Goal: Find specific page/section: Find specific page/section

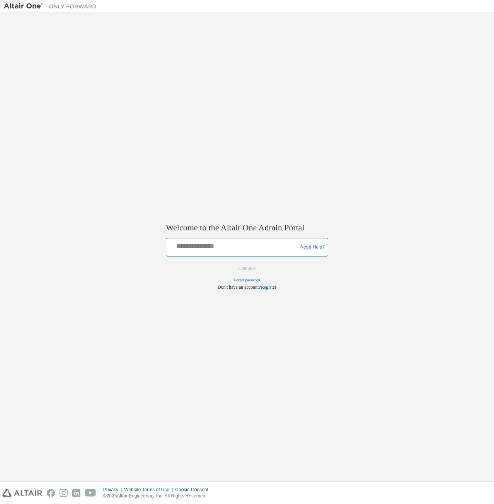
click at [221, 250] on input "text" at bounding box center [232, 245] width 127 height 11
type input "**********"
click at [247, 268] on button "Continue" at bounding box center [246, 269] width 33 height 12
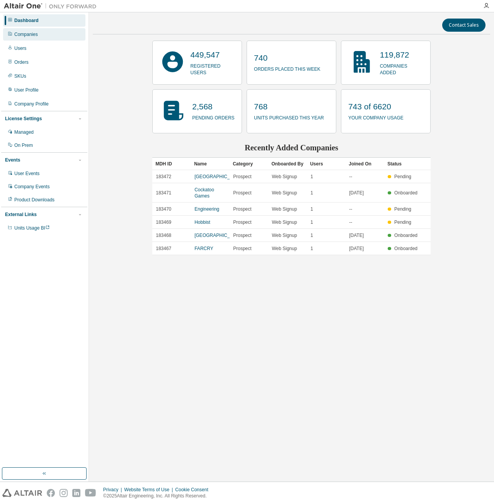
click at [39, 34] on div "Companies" at bounding box center [44, 34] width 82 height 12
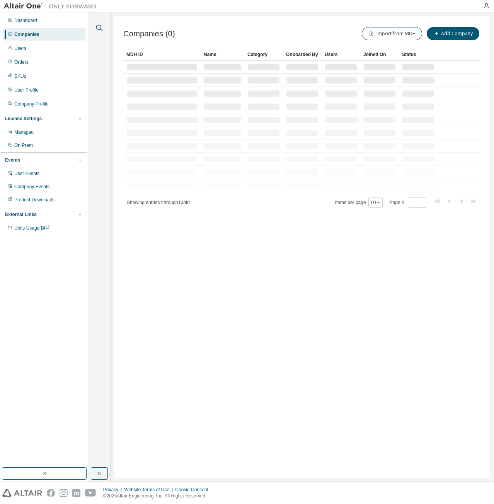
click at [99, 25] on icon "button" at bounding box center [99, 28] width 7 height 7
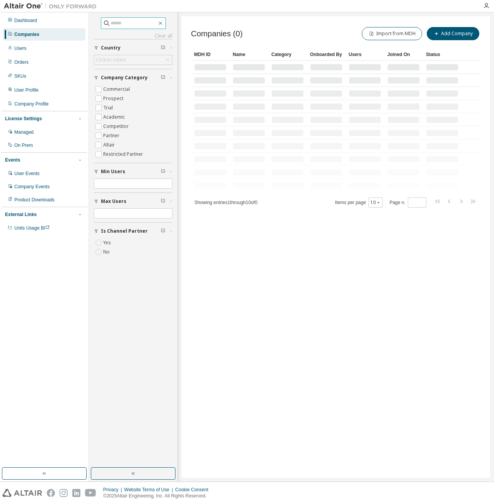
click at [131, 22] on input "text" at bounding box center [134, 23] width 46 height 8
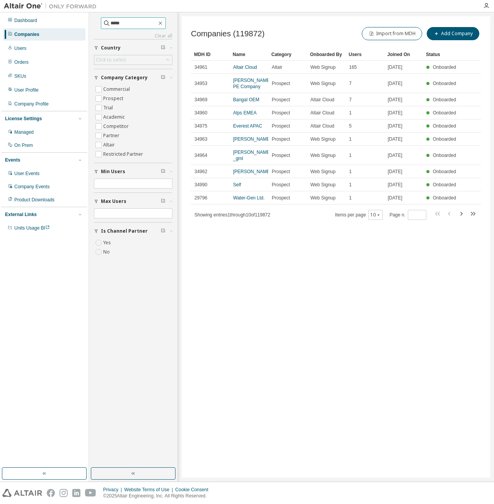
type input "*****"
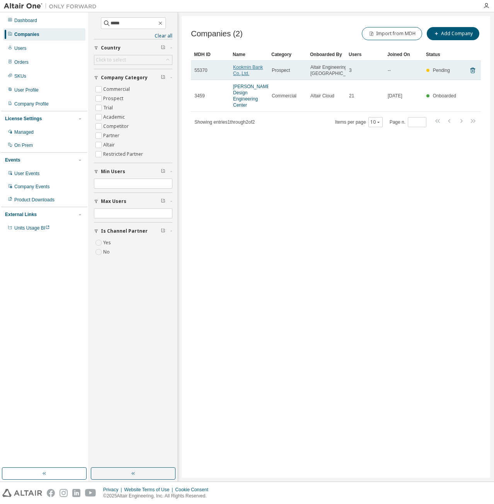
click at [245, 74] on link "Kookmin Bank Co.,Ltd." at bounding box center [248, 71] width 30 height 12
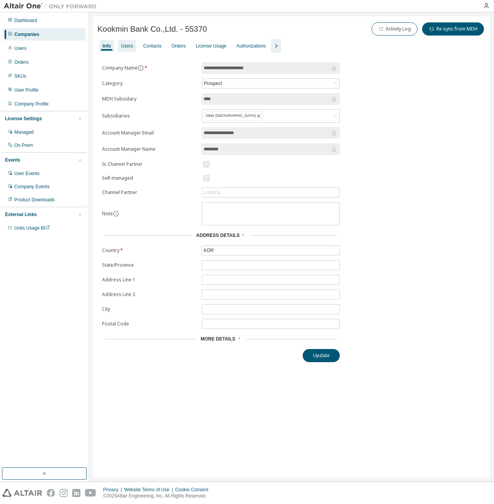
click at [123, 45] on div "Users" at bounding box center [127, 46] width 12 height 6
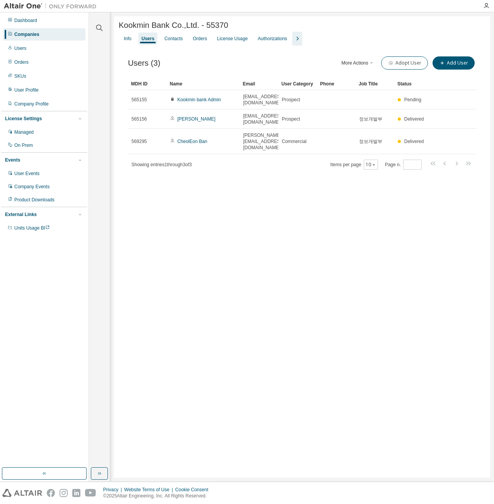
click at [264, 185] on div "Kookmin Bank Co.,Ltd. - 55370 Clear Load Save Save As Field Operator Value Sele…" at bounding box center [302, 247] width 376 height 462
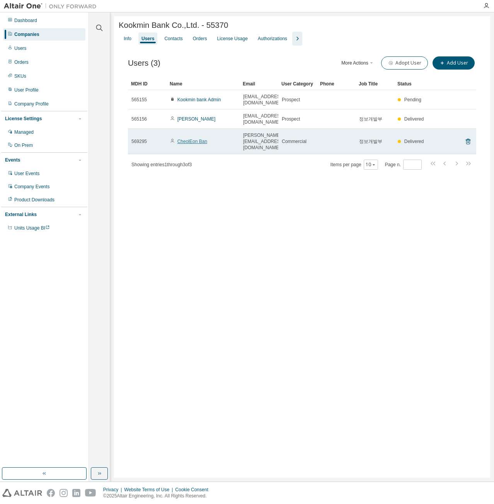
click at [189, 139] on link "CheolEon Ban" at bounding box center [192, 141] width 30 height 5
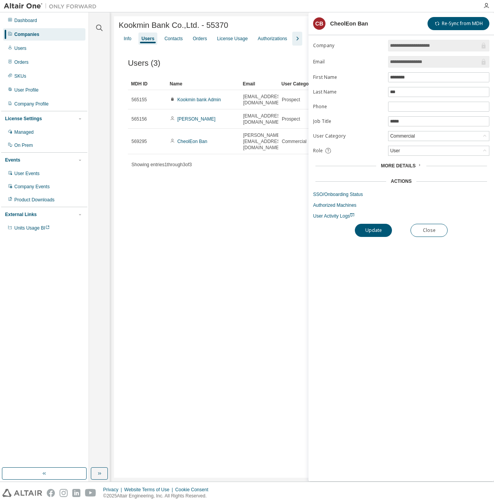
click at [434, 221] on div "**********" at bounding box center [401, 260] width 186 height 441
click at [435, 227] on button "Close" at bounding box center [428, 230] width 37 height 13
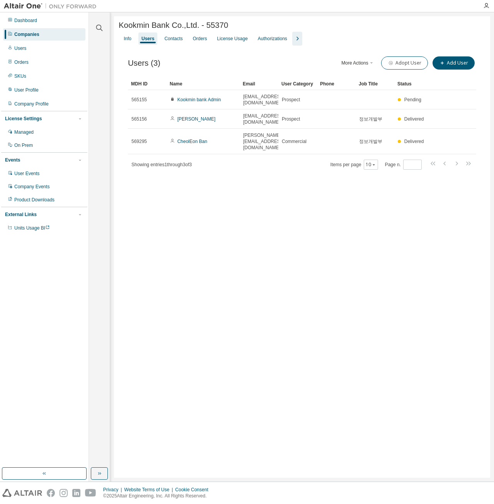
click at [294, 220] on div "Kookmin Bank Co.,Ltd. - 55370 Clear Load Save Save As Field Operator Value Sele…" at bounding box center [302, 247] width 376 height 462
click at [32, 24] on div "Dashboard" at bounding box center [44, 20] width 82 height 12
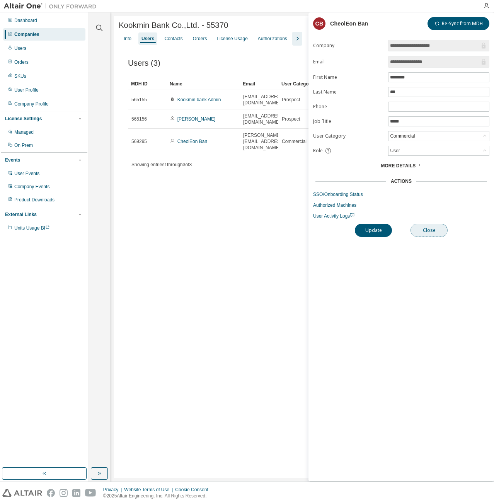
click at [434, 226] on button "Close" at bounding box center [428, 230] width 37 height 13
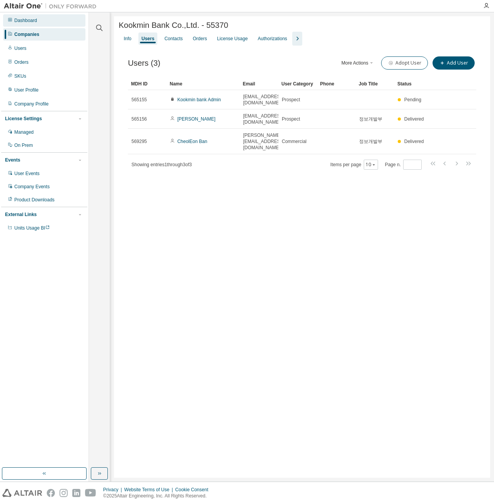
click at [54, 25] on div "Dashboard" at bounding box center [44, 20] width 82 height 12
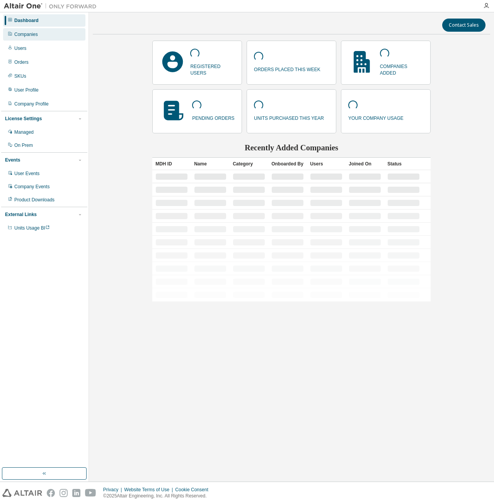
click at [51, 31] on div "Companies" at bounding box center [44, 34] width 82 height 12
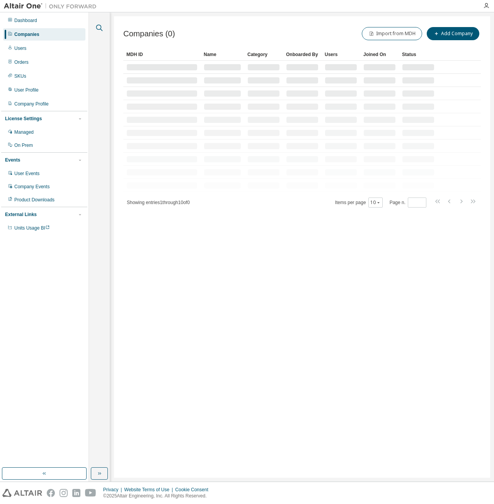
click at [99, 26] on icon "button" at bounding box center [99, 27] width 9 height 9
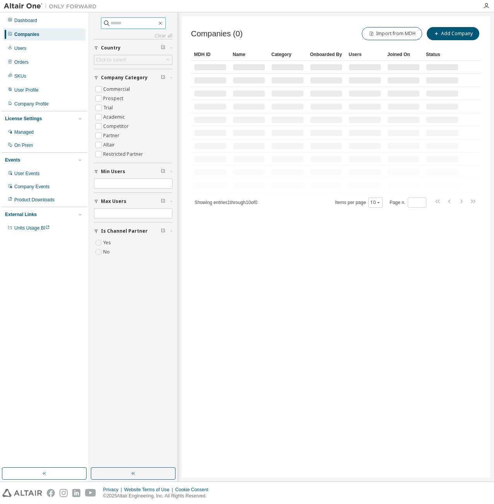
click at [133, 24] on input "text" at bounding box center [134, 23] width 46 height 8
type input "****"
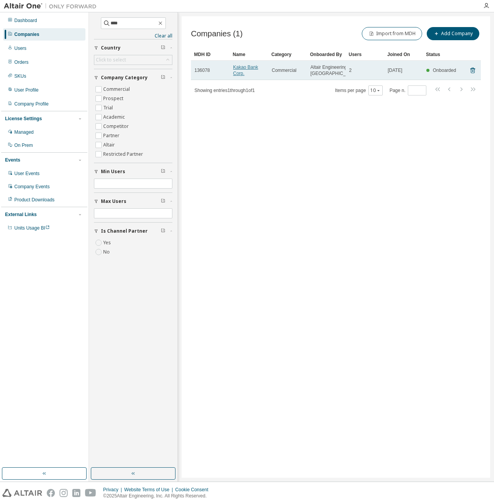
click at [240, 70] on link "Kakao Bank Corp." at bounding box center [245, 71] width 25 height 12
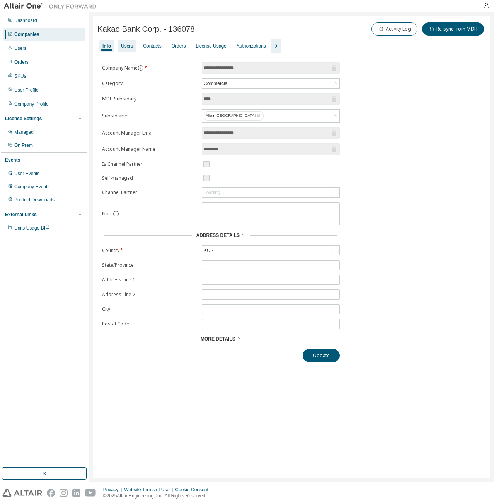
click at [132, 44] on div "Users" at bounding box center [127, 46] width 18 height 12
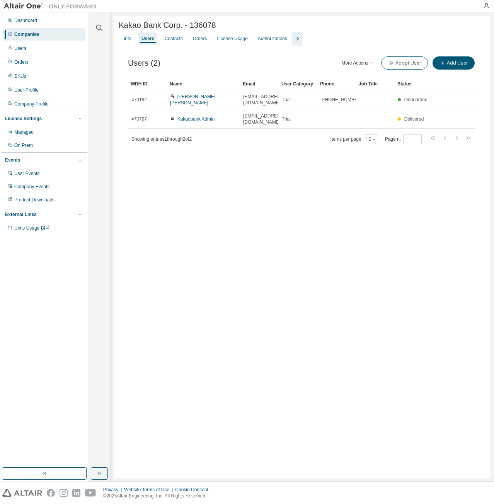
drag, startPoint x: 277, startPoint y: 84, endPoint x: 304, endPoint y: 87, distance: 27.2
drag, startPoint x: 280, startPoint y: 83, endPoint x: 305, endPoint y: 85, distance: 24.8
click at [236, 227] on div "Kakao Bank Corp. - 136078 Clear Load Save Save As Field Operator Value Select f…" at bounding box center [302, 247] width 376 height 462
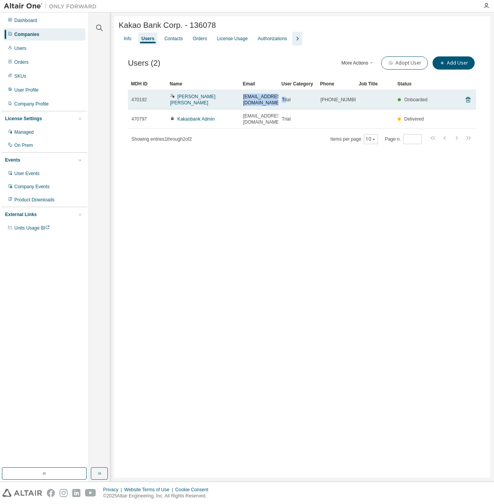
drag, startPoint x: 242, startPoint y: 99, endPoint x: 285, endPoint y: 99, distance: 42.9
click at [285, 99] on tr "470192 Sunghoon Jo aiden.cho@kakaobank.com Trial +82262886000 Onboarded" at bounding box center [302, 99] width 348 height 19
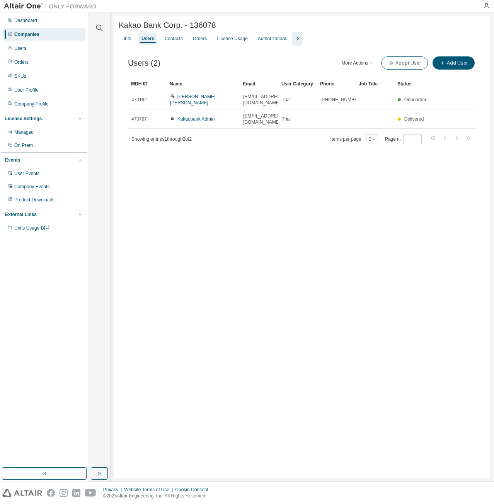
click at [298, 148] on div "Users (2) More Actions Import From CSV Export To CSV Adopt User Add User Clear …" at bounding box center [302, 105] width 367 height 119
drag, startPoint x: 281, startPoint y: 86, endPoint x: 298, endPoint y: 86, distance: 17.4
drag, startPoint x: 280, startPoint y: 84, endPoint x: 303, endPoint y: 84, distance: 22.8
